Goal: Information Seeking & Learning: Learn about a topic

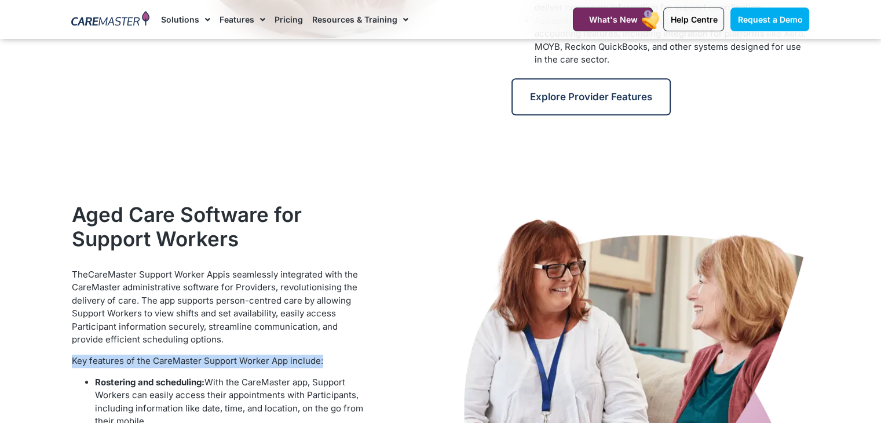
drag, startPoint x: 60, startPoint y: 360, endPoint x: 327, endPoint y: 353, distance: 266.6
click at [327, 353] on section "Aged Care Software for Support Workers The CareMaster Support Worker App is sea…" at bounding box center [440, 427] width 881 height 462
copy span "Key features of the CareMaster Support Worker App include:"
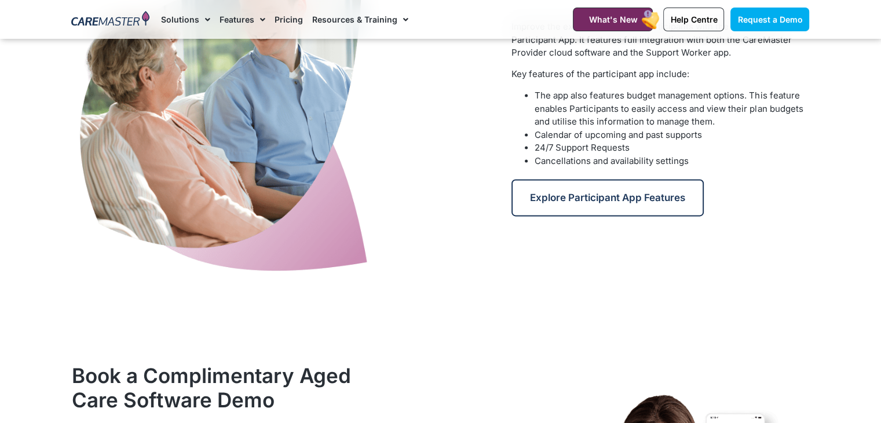
scroll to position [1549, 0]
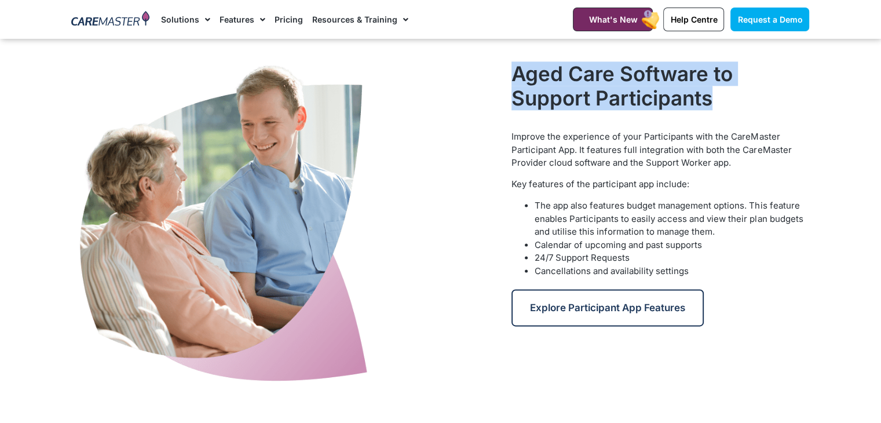
drag, startPoint x: 724, startPoint y: 91, endPoint x: 495, endPoint y: 81, distance: 229.0
click at [495, 81] on div "Aged Care Software to Support Participants Improve the experience of your Parti…" at bounding box center [441, 224] width 750 height 337
copy div "Aged Care Software to Support Participants"
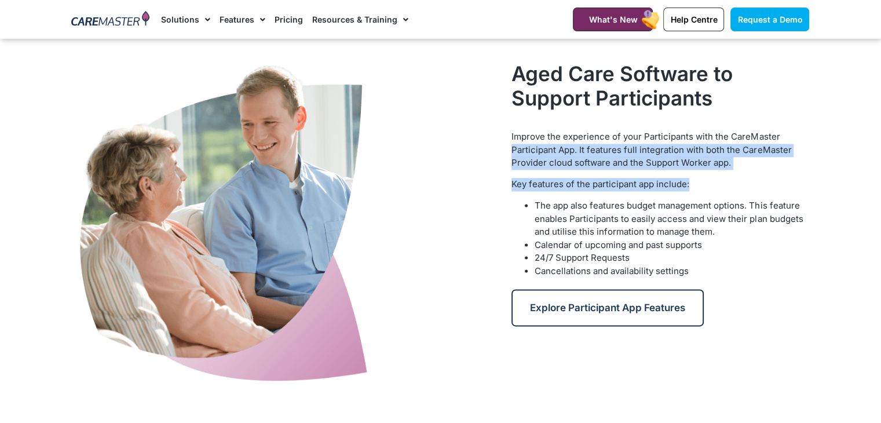
drag, startPoint x: 699, startPoint y: 188, endPoint x: 510, endPoint y: 144, distance: 194.6
click at [510, 144] on div "Aged Care Software to Support Participants Improve the experience of your Parti…" at bounding box center [660, 224] width 309 height 337
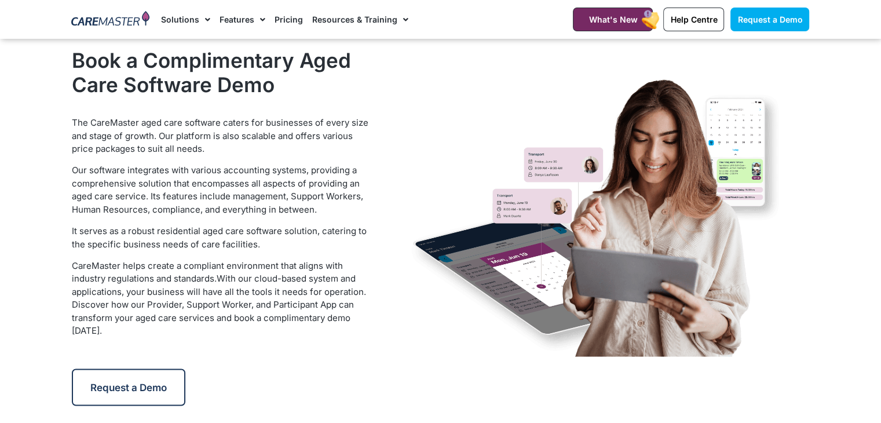
scroll to position [1970, 0]
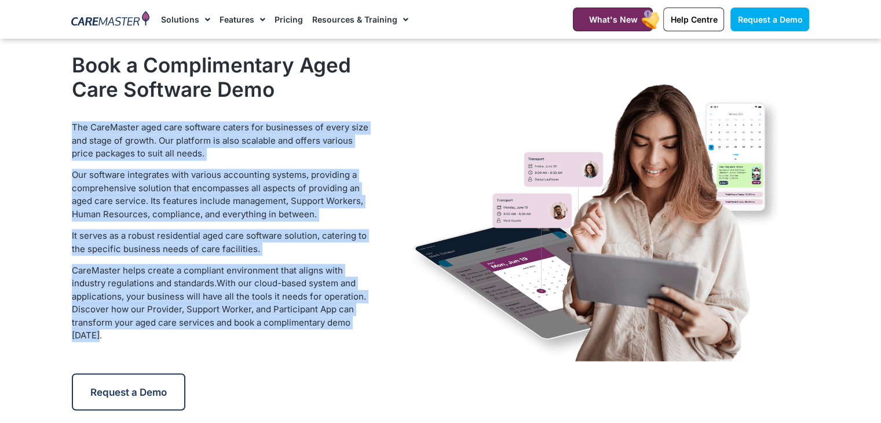
drag, startPoint x: 117, startPoint y: 338, endPoint x: 70, endPoint y: 115, distance: 228.5
click at [70, 115] on div "Book a Complimentary Aged Care Software Demo The CareMaster aged care software …" at bounding box center [220, 231] width 309 height 369
copy div "The CareMaster aged care software caters for businesses of every size and stage…"
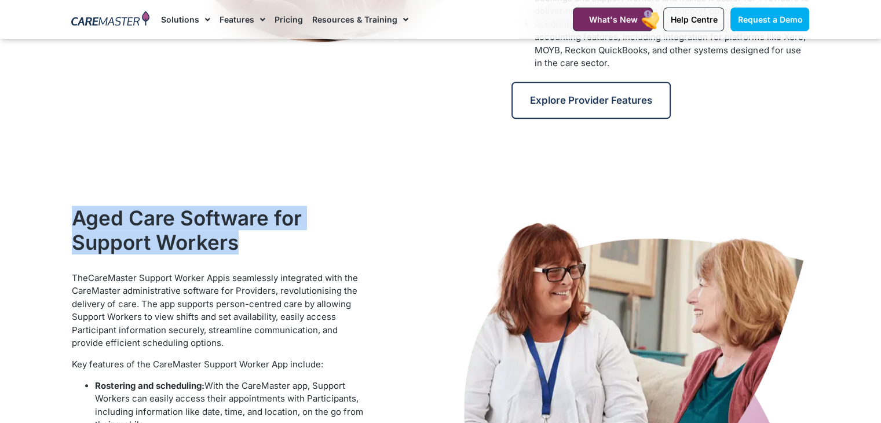
drag, startPoint x: 189, startPoint y: 345, endPoint x: 72, endPoint y: 277, distance: 134.4
click at [72, 277] on p "The CareMaster Support Worker App is seamlessly integrated with the CareMaster …" at bounding box center [221, 311] width 298 height 78
copy p "The CareMaster Support Worker App is seamlessly integrated with the CareMaster …"
click at [224, 311] on p "The CareMaster Support Worker App is seamlessly integrated with the CareMaster …" at bounding box center [221, 311] width 298 height 78
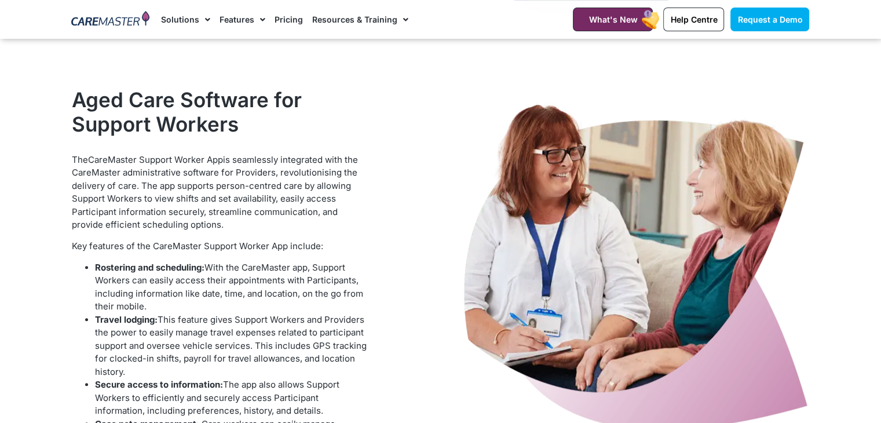
scroll to position [1005, 0]
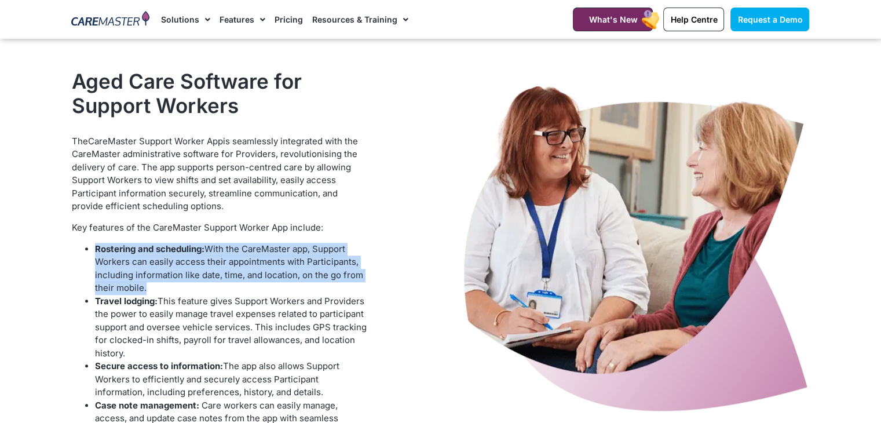
drag, startPoint x: 92, startPoint y: 242, endPoint x: 150, endPoint y: 288, distance: 74.6
click at [150, 288] on ul "Rostering and scheduling: With the CareMaster app, Support Workers can easily a…" at bounding box center [221, 354] width 298 height 222
copy li "Rostering and scheduling: With the CareMaster app, Support Workers can easily a…"
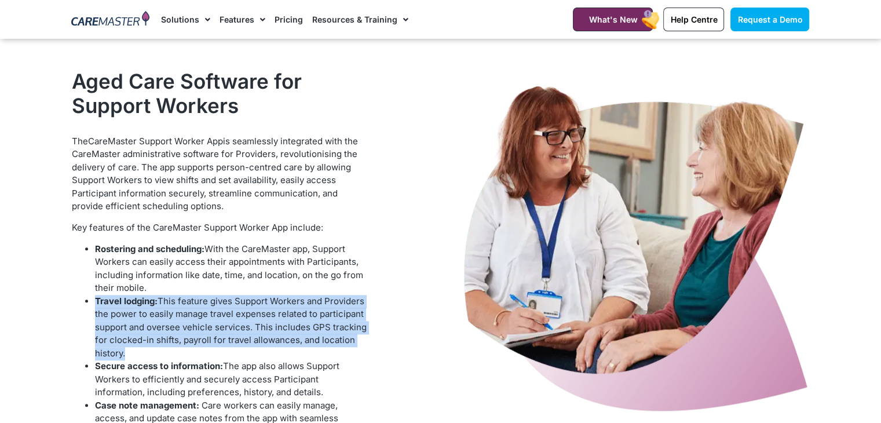
drag, startPoint x: 136, startPoint y: 357, endPoint x: 87, endPoint y: 298, distance: 77.0
click at [95, 298] on li "Travel lodging: This feature gives Support Workers and Providers the power to e…" at bounding box center [232, 327] width 275 height 65
copy li "Travel lodging: This feature gives Support Workers and Providers the power to e…"
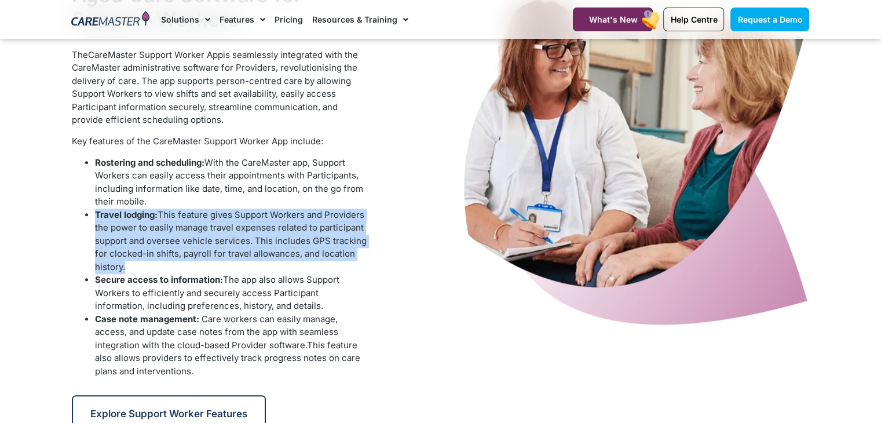
scroll to position [1156, 0]
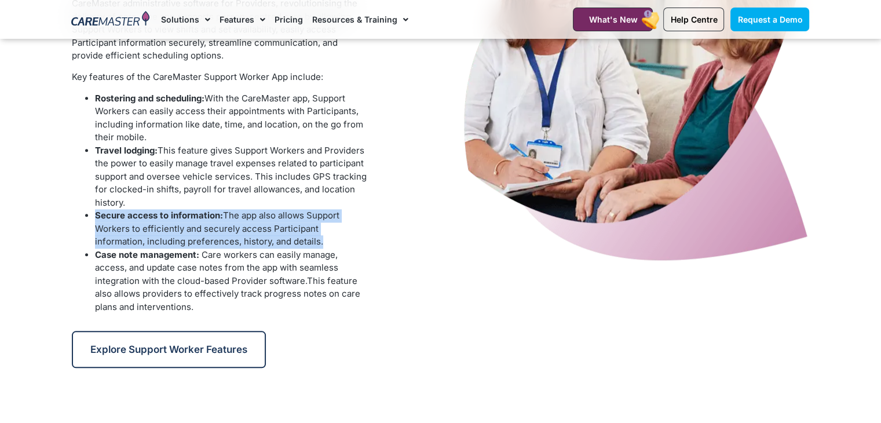
drag, startPoint x: 271, startPoint y: 237, endPoint x: 78, endPoint y: 210, distance: 195.3
click at [78, 210] on ul "Rostering and scheduling: With the CareMaster app, Support Workers can easily a…" at bounding box center [221, 203] width 298 height 222
copy li "Secure access to information: The app also allows Support Workers to efficientl…"
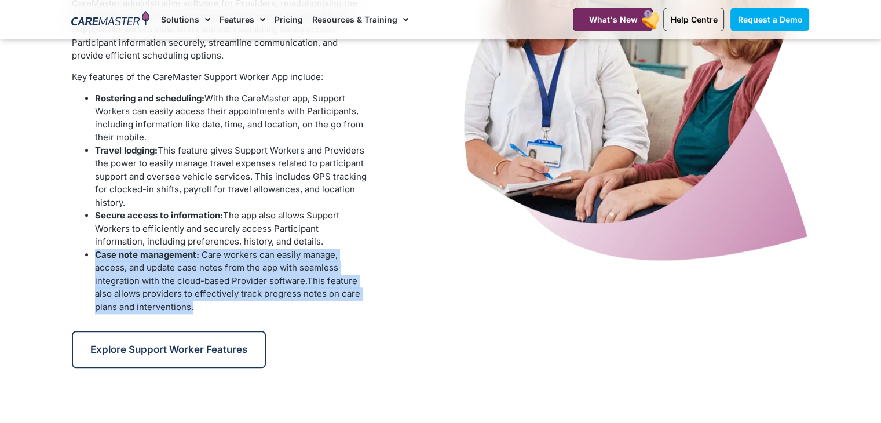
drag, startPoint x: 202, startPoint y: 305, endPoint x: 89, endPoint y: 259, distance: 122.4
click at [95, 259] on li "Case note management: Care workers can easily manage, access, and update case n…" at bounding box center [232, 281] width 275 height 65
copy li "Case note management: Care workers can easily manage, access, and update case n…"
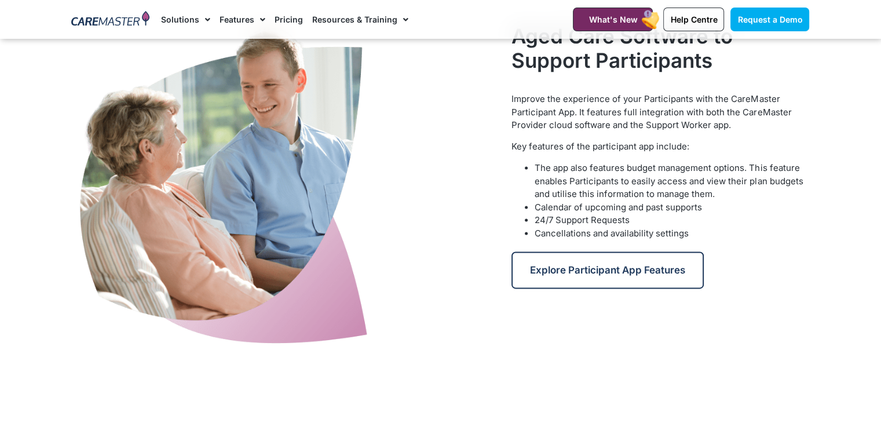
scroll to position [1532, 0]
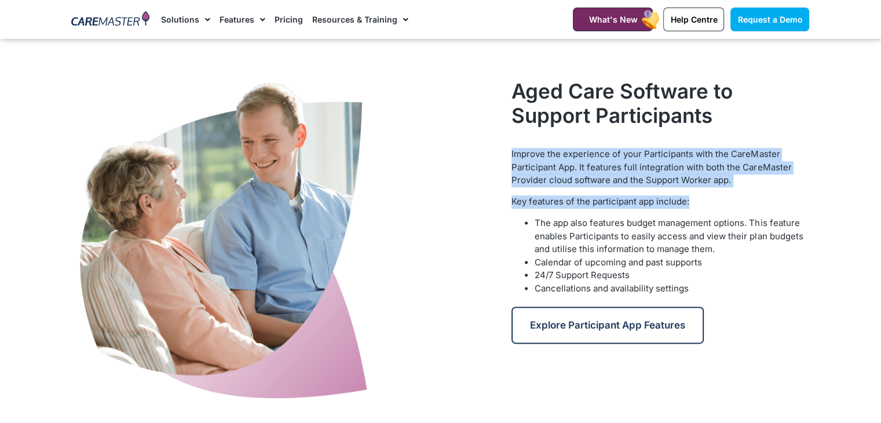
drag, startPoint x: 696, startPoint y: 204, endPoint x: 510, endPoint y: 156, distance: 192.6
click at [510, 156] on div "Aged Care Software to Support Participants Improve the experience of your Parti…" at bounding box center [660, 241] width 309 height 337
copy div "Improve the experience of your Participants with the CareMaster Participant App…"
click at [747, 187] on div "Improve the experience of your Participants with the CareMaster Participant App…" at bounding box center [661, 221] width 298 height 147
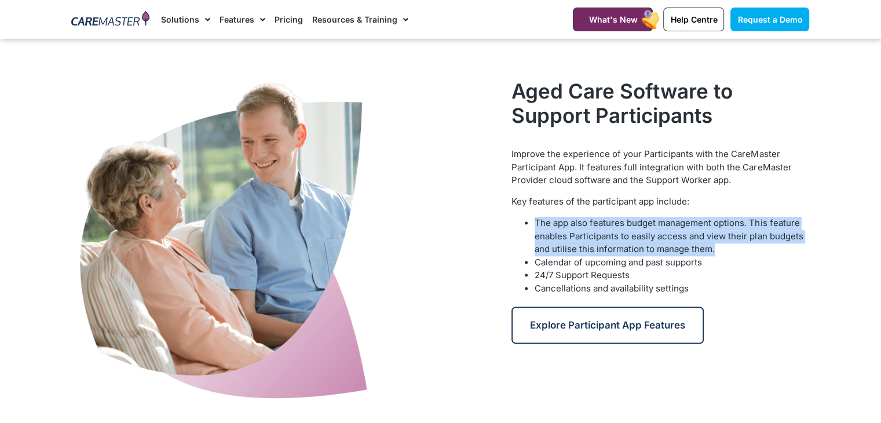
drag, startPoint x: 716, startPoint y: 247, endPoint x: 531, endPoint y: 228, distance: 186.4
click at [531, 228] on ul "The app also features budget management options. This feature enables Participa…" at bounding box center [661, 256] width 298 height 78
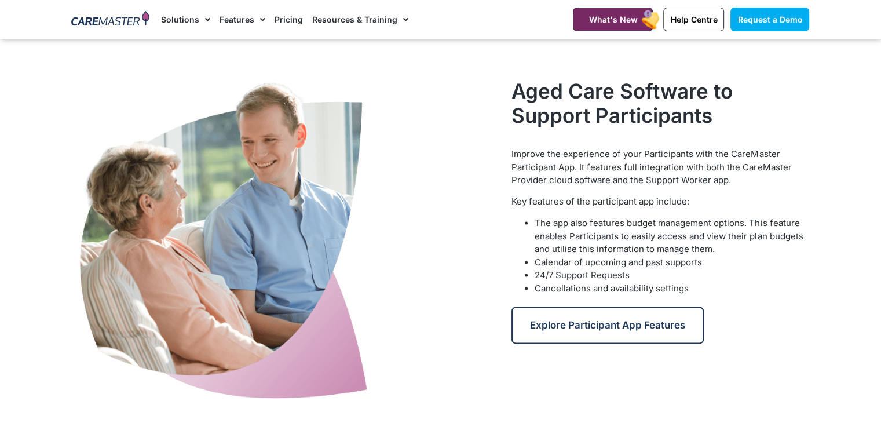
click at [693, 261] on span "Calendar of upcoming and past supports" at bounding box center [618, 262] width 167 height 11
drag, startPoint x: 703, startPoint y: 261, endPoint x: 531, endPoint y: 258, distance: 172.7
click at [531, 258] on ul "The app also features budget management options. This feature enables Participa…" at bounding box center [661, 256] width 298 height 78
copy span "Calendar of upcoming and past supports"
drag, startPoint x: 636, startPoint y: 273, endPoint x: 534, endPoint y: 275, distance: 102.0
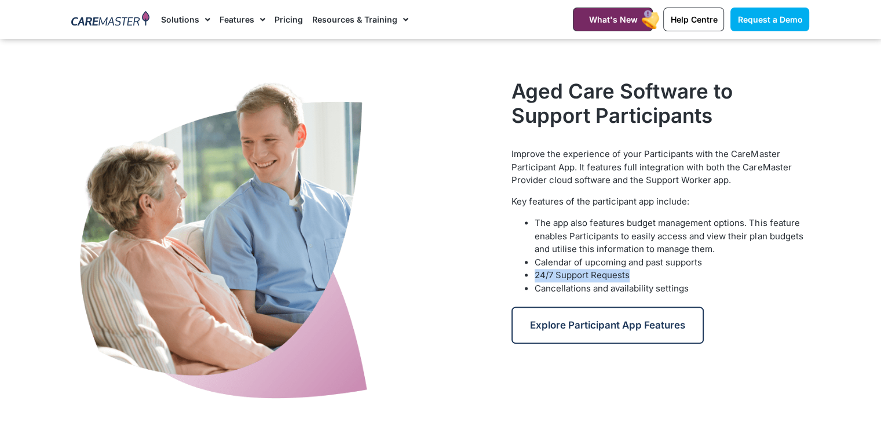
click at [534, 275] on ul "The app also features budget management options. This feature enables Participa…" at bounding box center [661, 256] width 298 height 78
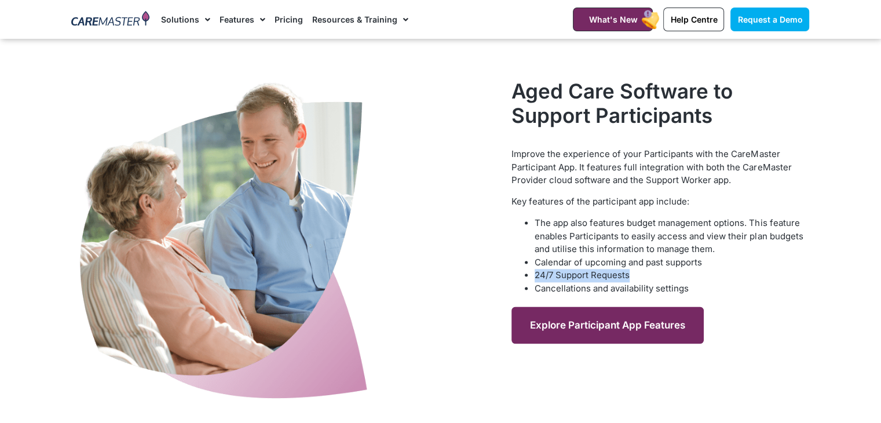
copy span "24/7 Support Requests"
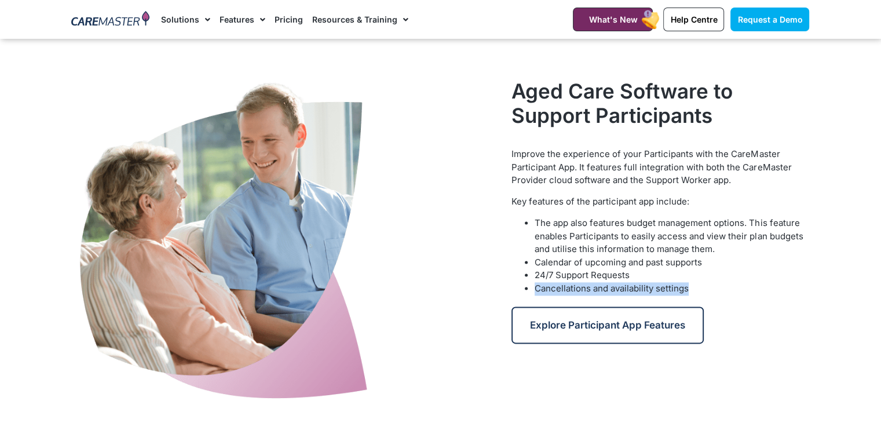
drag, startPoint x: 704, startPoint y: 290, endPoint x: 535, endPoint y: 281, distance: 168.8
click at [535, 282] on li "Cancellations and availability settings" at bounding box center [672, 288] width 275 height 13
copy span "Cancellations and availability settings"
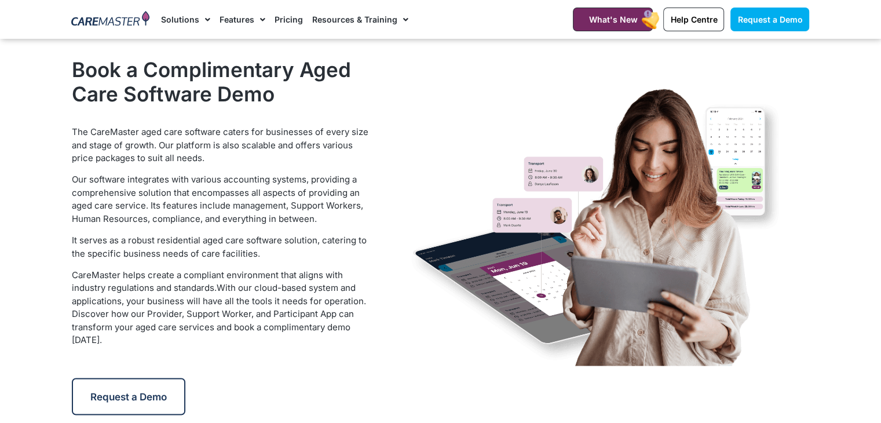
scroll to position [1956, 0]
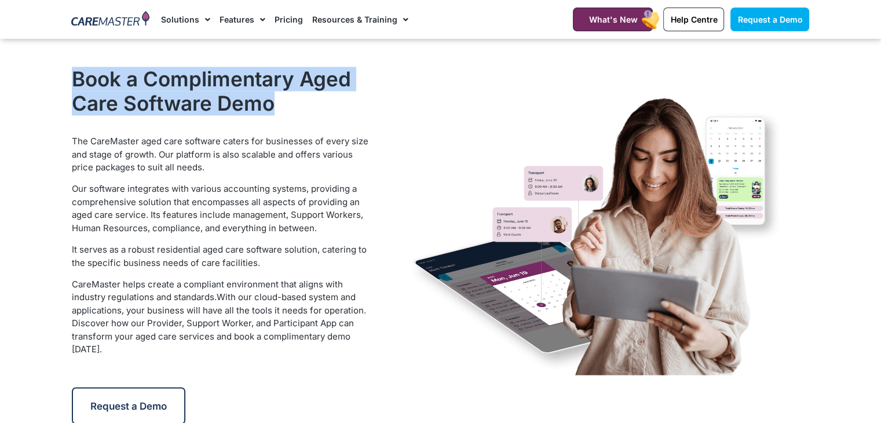
drag, startPoint x: 273, startPoint y: 110, endPoint x: 74, endPoint y: 86, distance: 200.8
click at [74, 86] on h2 "Book a Complimentary Aged Care Software Demo" at bounding box center [221, 91] width 298 height 49
copy h2 "Book a Complimentary Aged Care Software Demo"
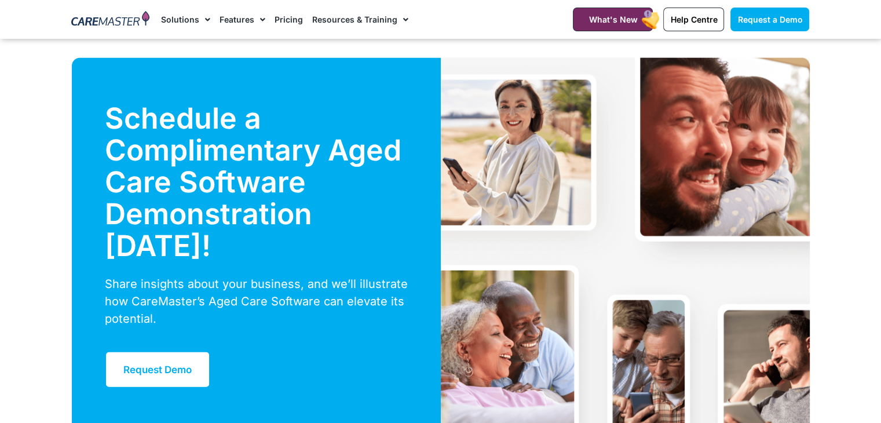
scroll to position [2964, 0]
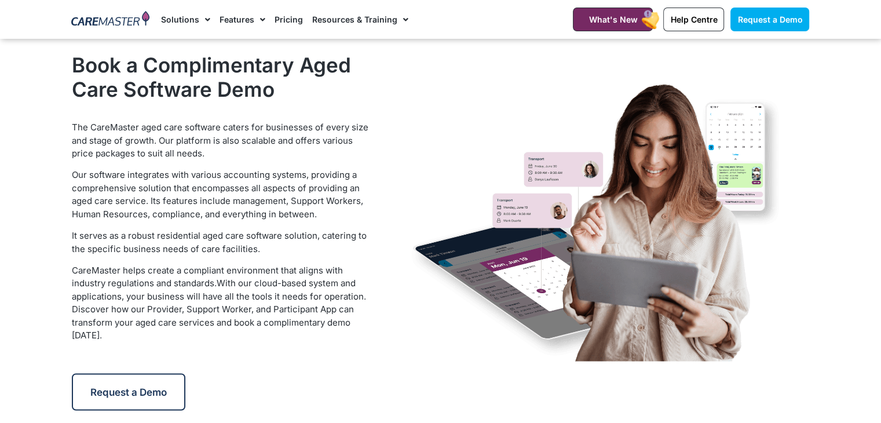
scroll to position [1970, 0]
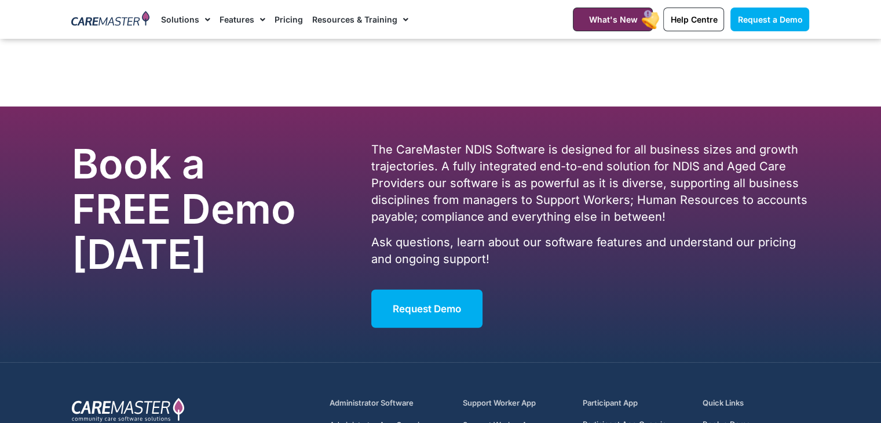
scroll to position [3258, 0]
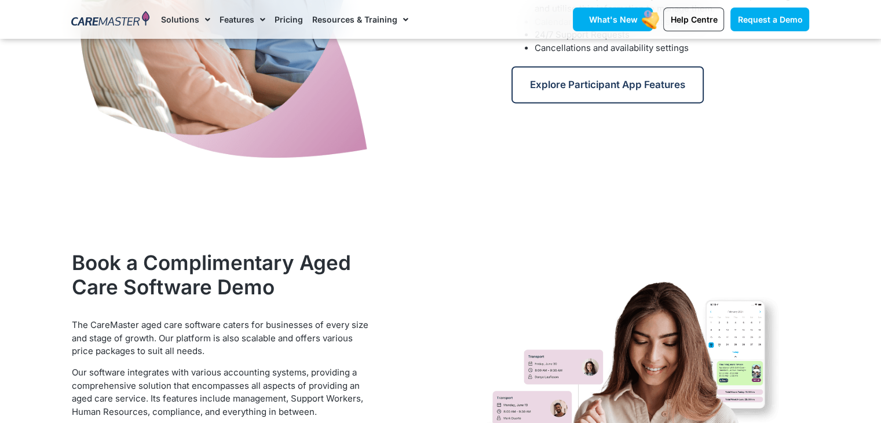
scroll to position [1970, 0]
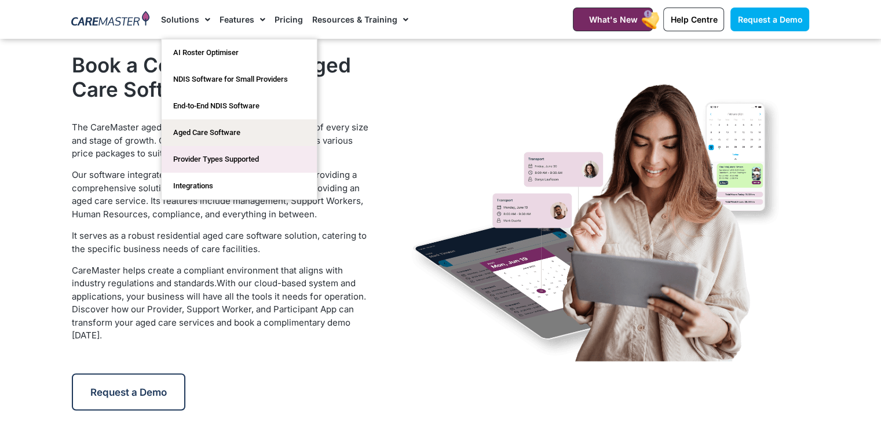
click at [190, 158] on link "Provider Types Supported" at bounding box center [239, 159] width 155 height 27
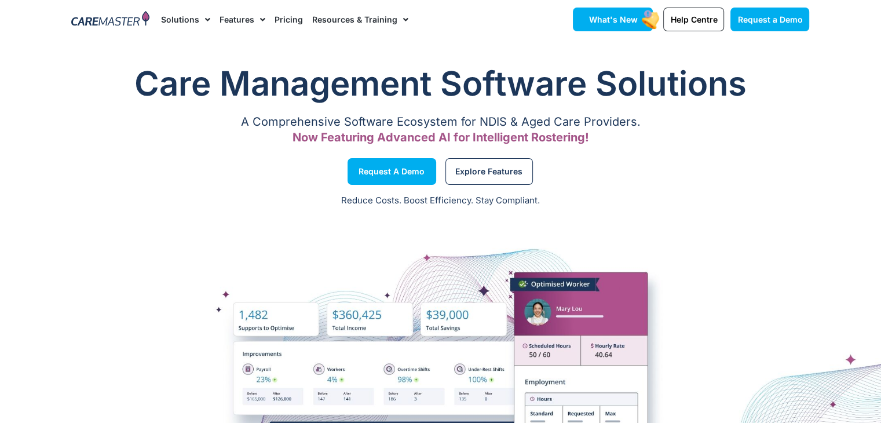
click at [612, 25] on link "What's New" at bounding box center [613, 20] width 80 height 24
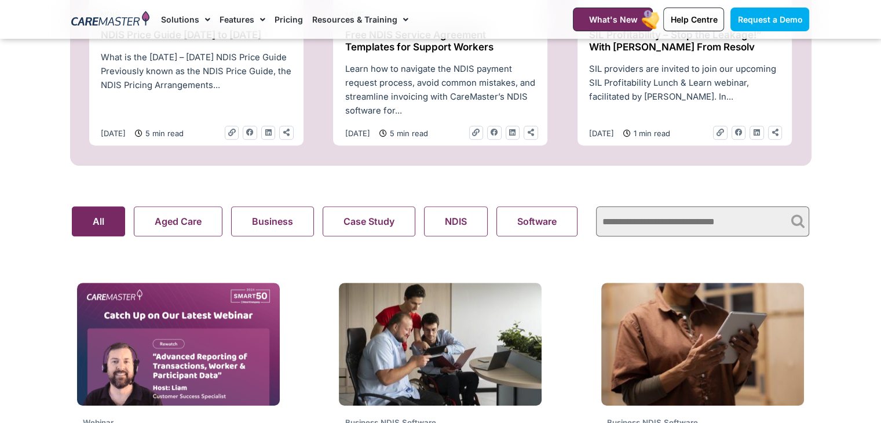
scroll to position [652, 0]
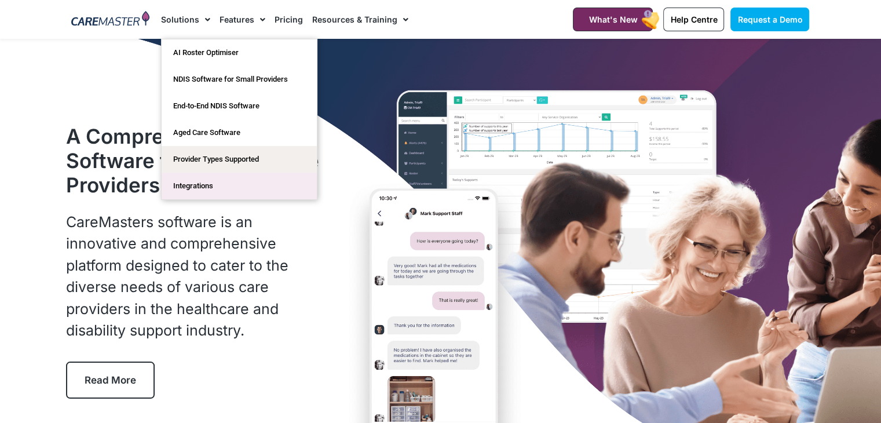
click at [205, 195] on link "Integrations" at bounding box center [239, 186] width 155 height 27
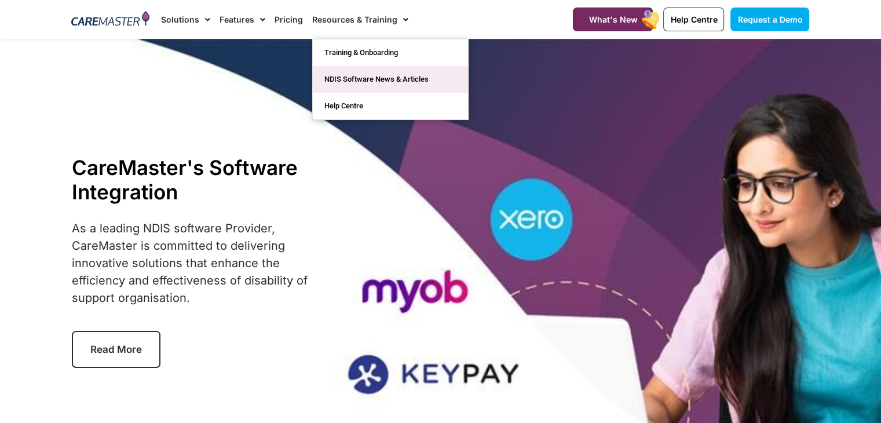
click at [390, 71] on link "NDIS Software News & Articles" at bounding box center [390, 79] width 155 height 27
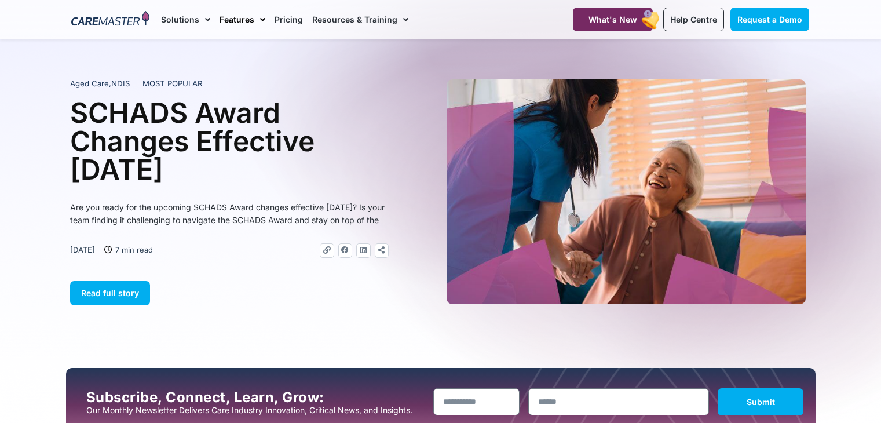
click at [248, 20] on link "Features" at bounding box center [243, 19] width 46 height 39
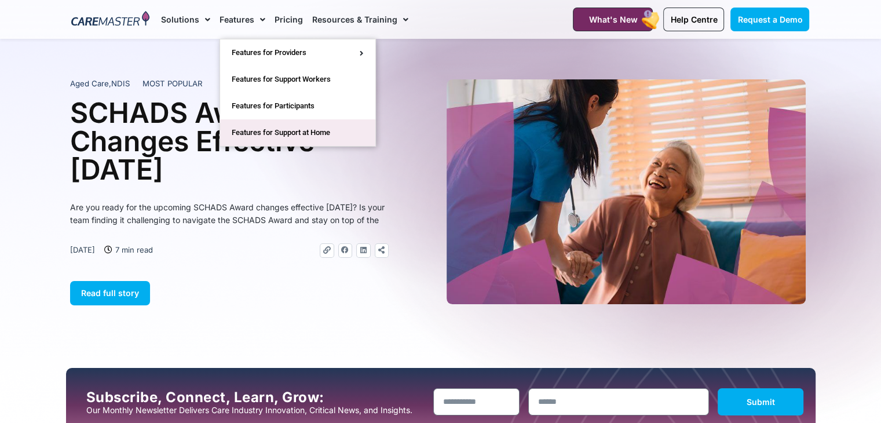
click at [274, 136] on link "Features for Support at Home" at bounding box center [297, 132] width 155 height 27
